Goal: Find specific page/section: Find specific page/section

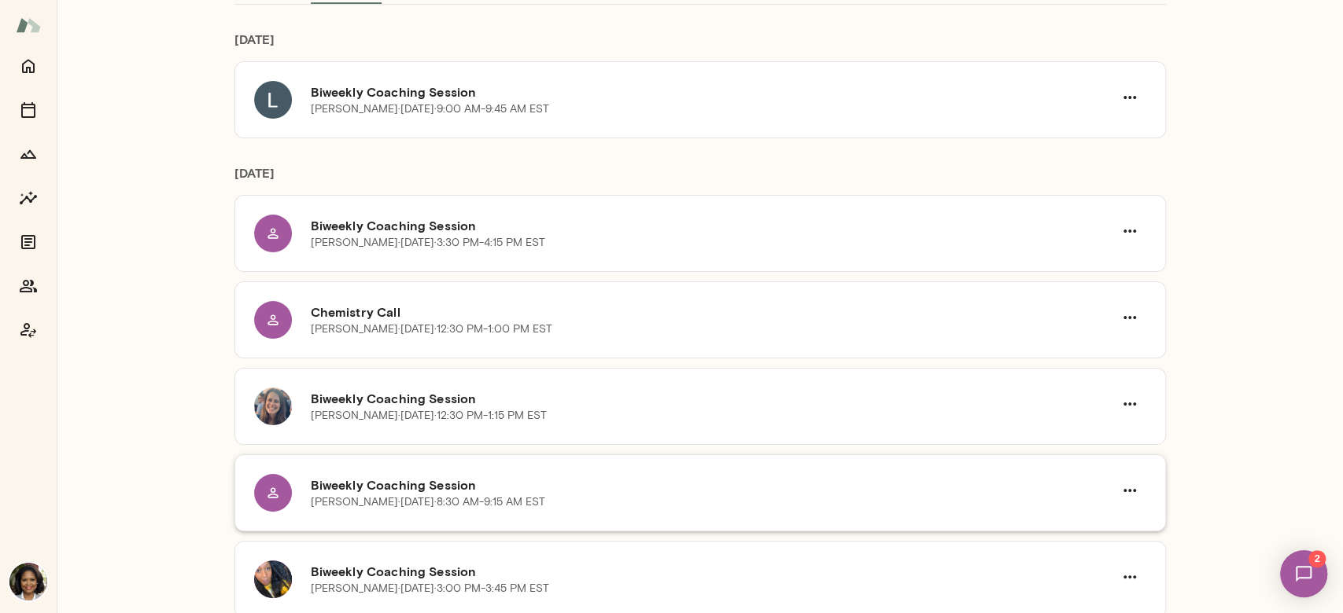
scroll to position [105, 0]
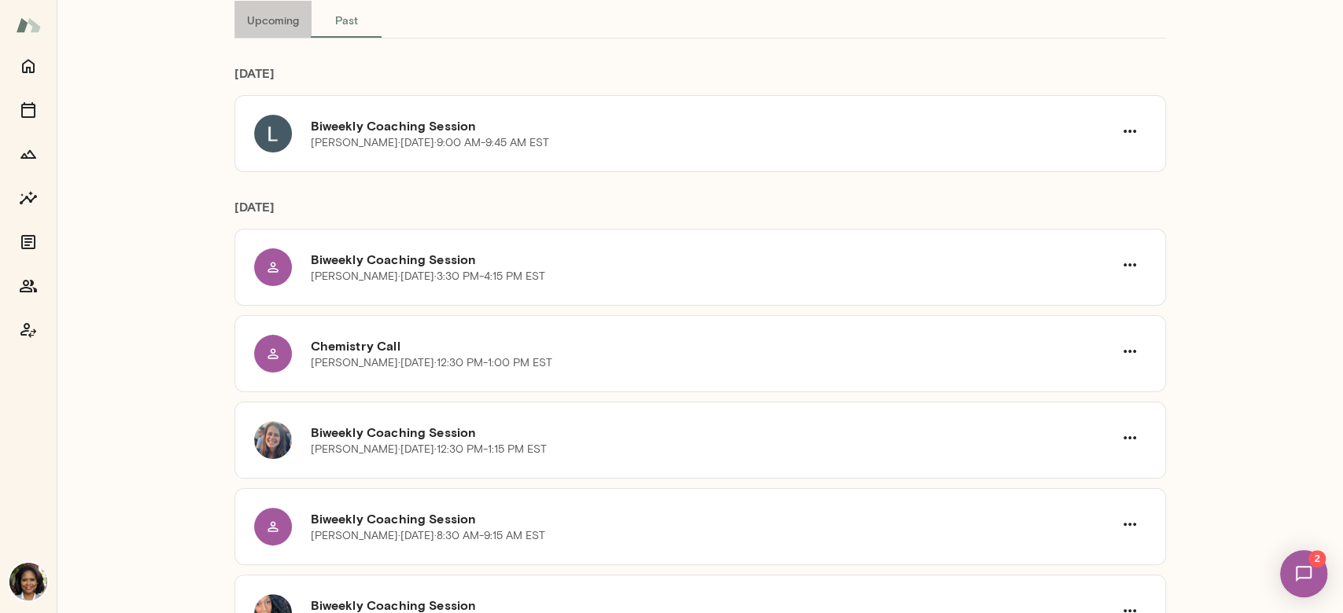
click at [250, 14] on button "Upcoming" at bounding box center [272, 20] width 77 height 38
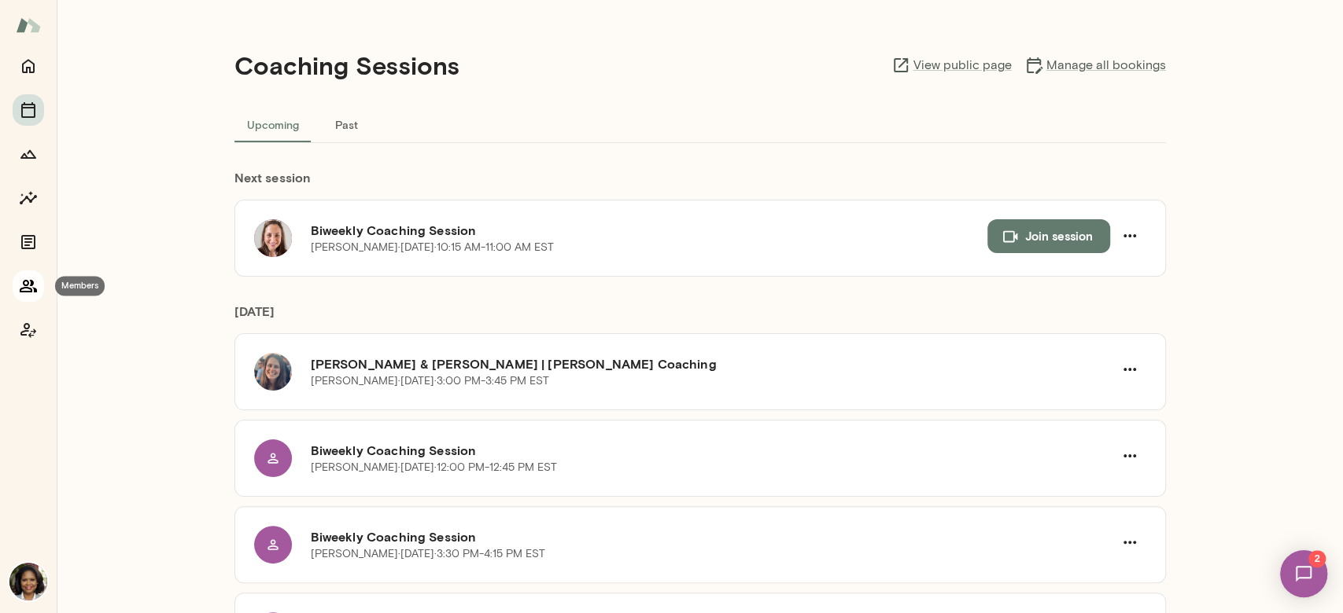
click at [21, 288] on icon "Members" at bounding box center [28, 286] width 17 height 13
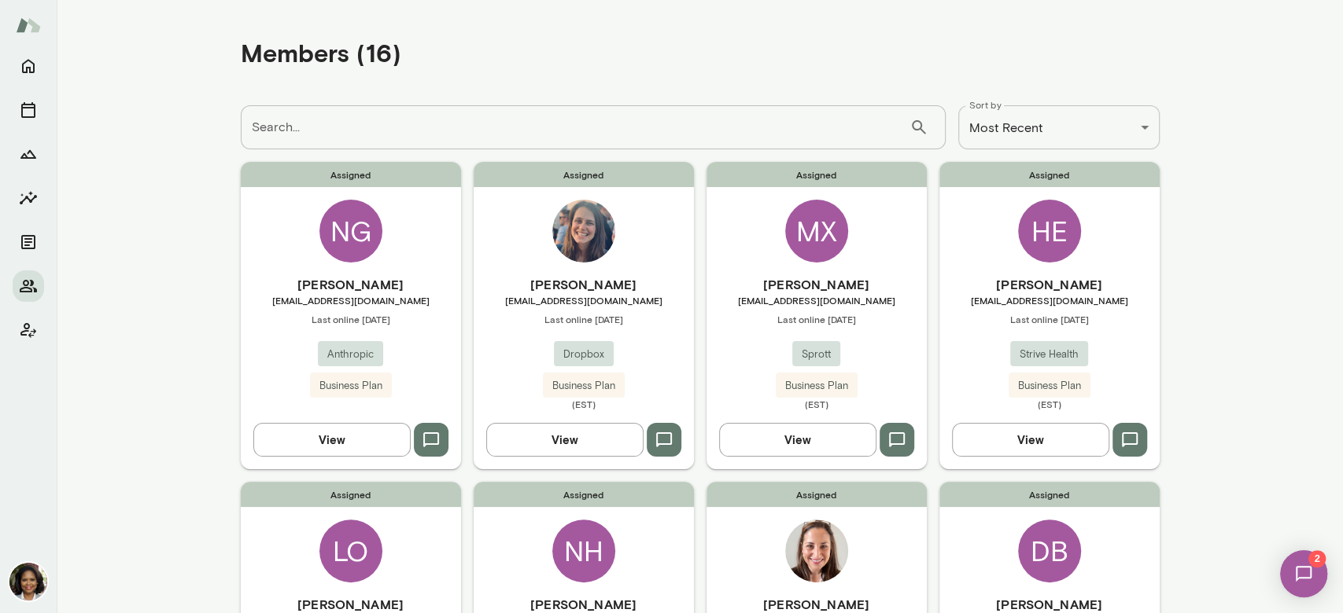
click at [348, 430] on button "View" at bounding box center [331, 439] width 157 height 33
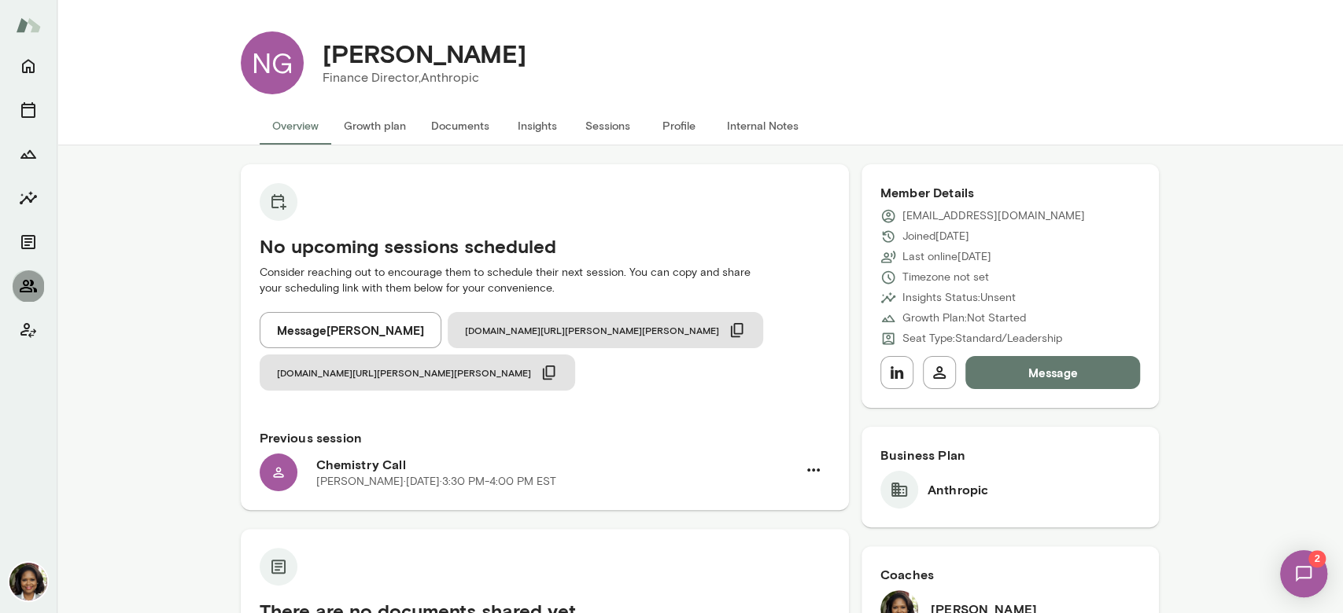
click at [28, 279] on icon "Members" at bounding box center [28, 286] width 19 height 19
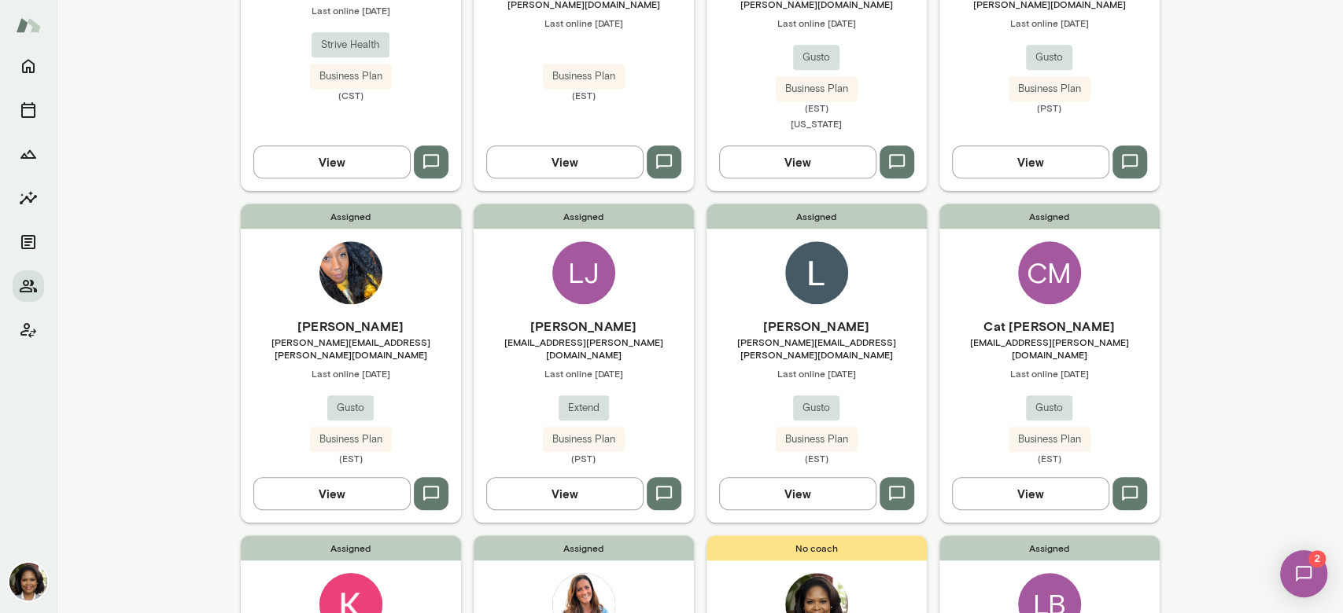
scroll to position [889, 0]
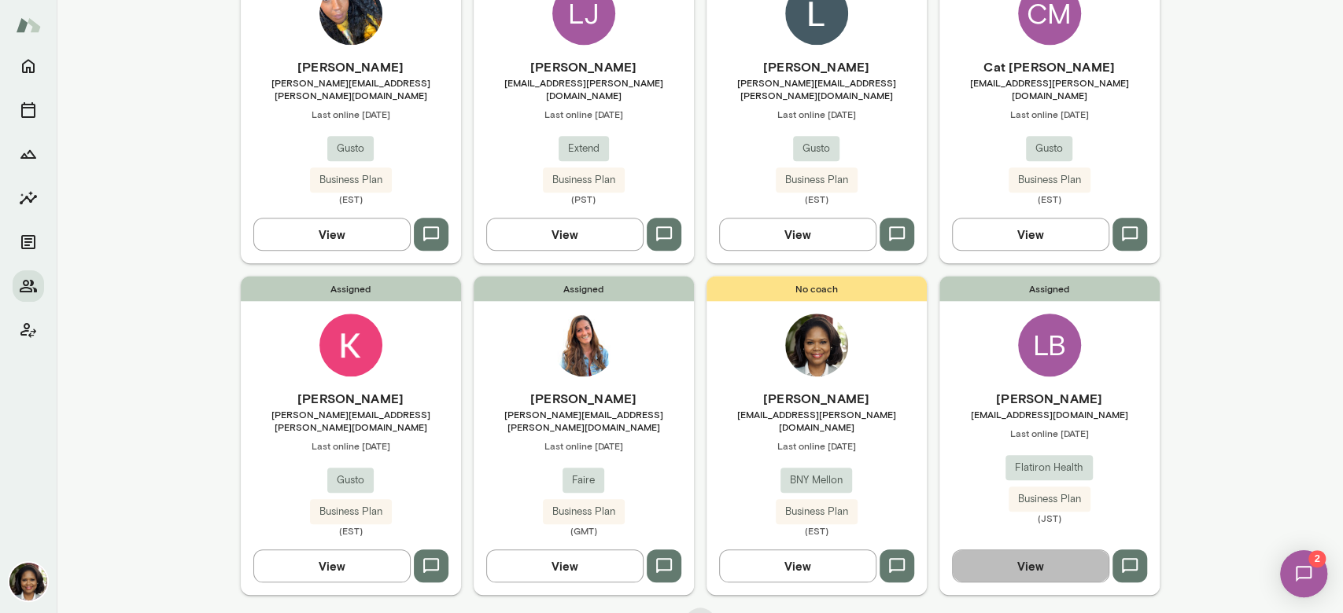
click at [1014, 550] on button "View" at bounding box center [1030, 566] width 157 height 33
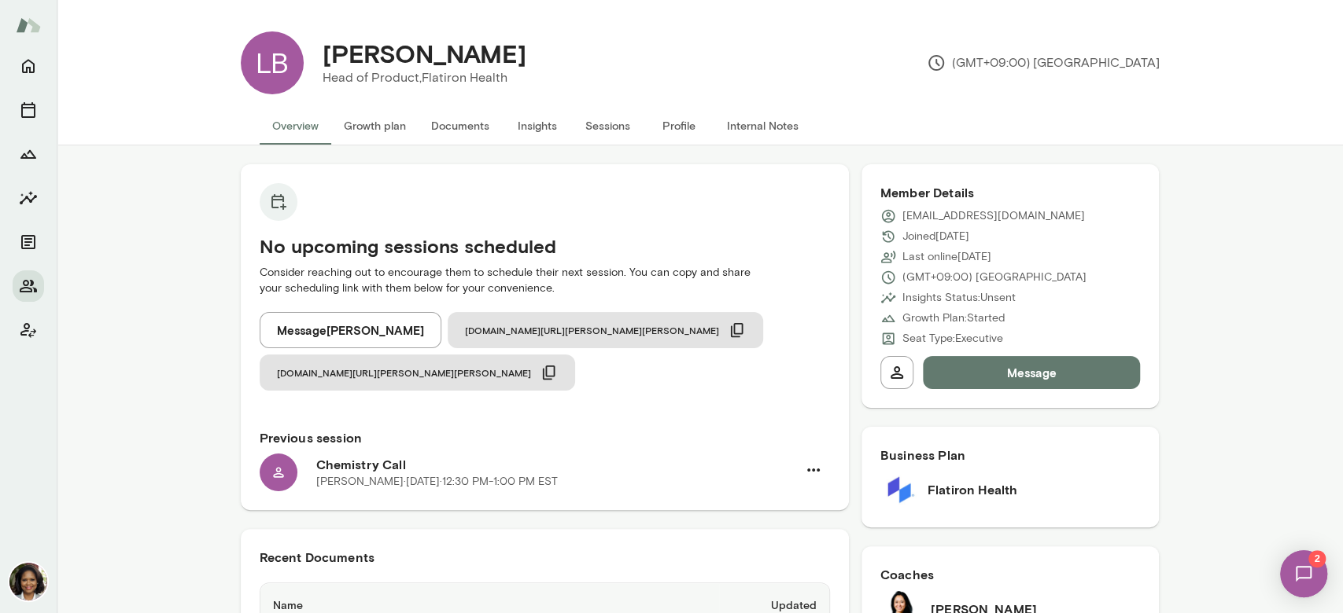
scroll to position [687, 0]
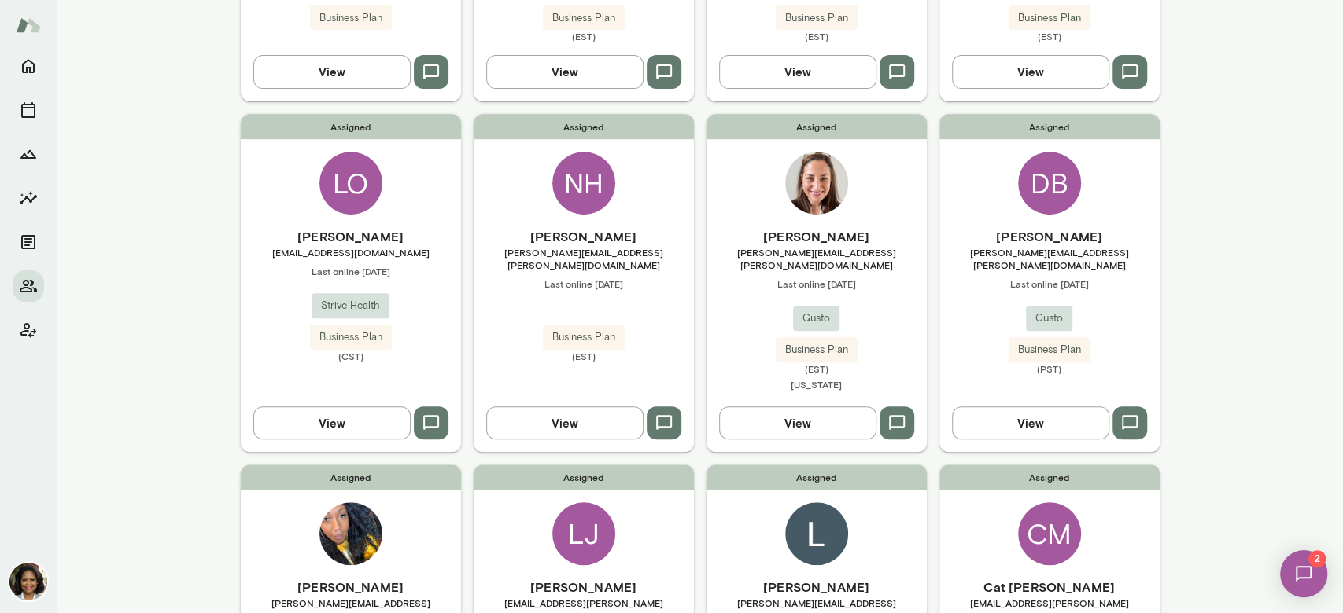
scroll to position [419, 0]
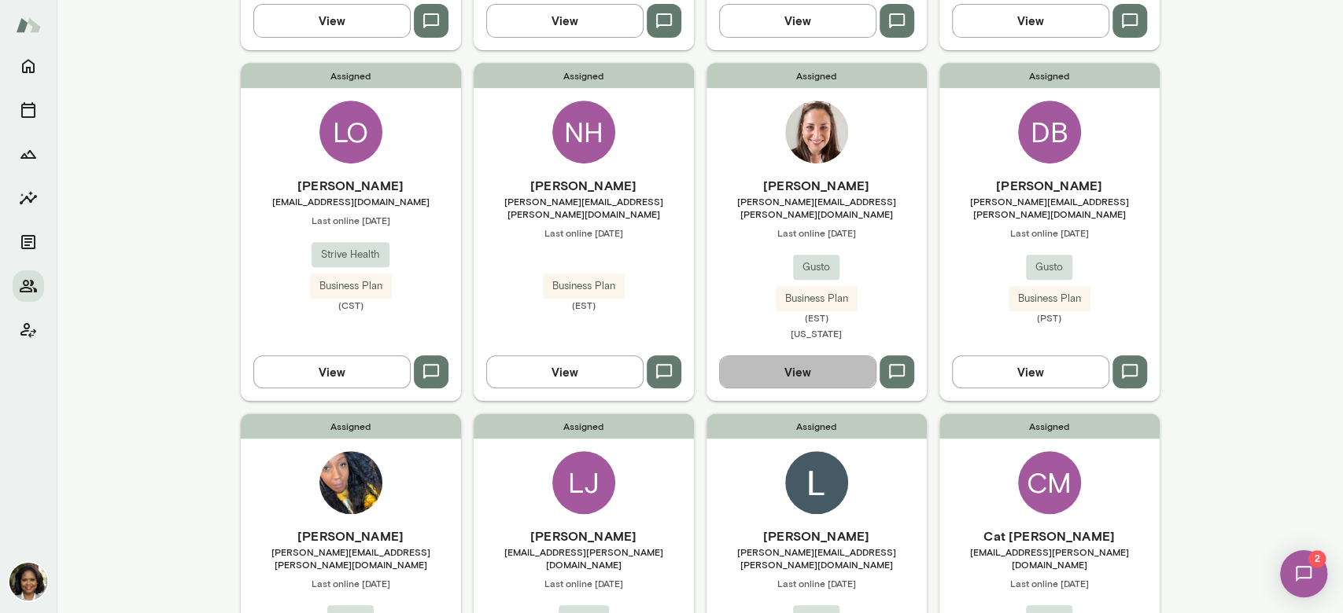
click at [829, 361] on button "View" at bounding box center [797, 371] width 157 height 33
